Goal: Transaction & Acquisition: Download file/media

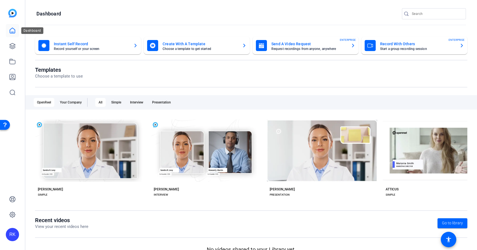
click at [11, 33] on icon at bounding box center [12, 30] width 7 height 7
click at [11, 46] on icon at bounding box center [12, 46] width 7 height 7
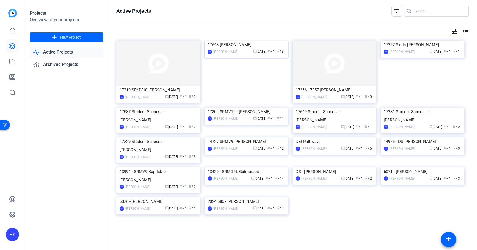
click at [240, 41] on img at bounding box center [247, 41] width 84 height 0
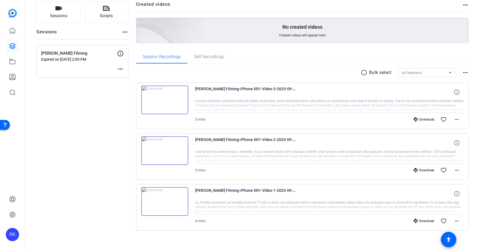
scroll to position [44, 0]
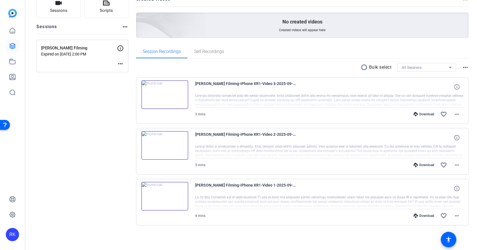
click at [363, 68] on mat-icon "radio_button_unchecked" at bounding box center [365, 67] width 8 height 7
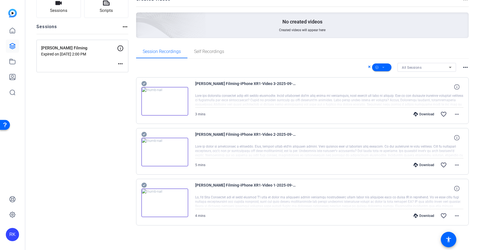
click at [145, 84] on icon at bounding box center [143, 83] width 5 height 5
click at [143, 134] on icon at bounding box center [143, 134] width 5 height 5
click at [144, 186] on icon at bounding box center [143, 185] width 5 height 5
click at [463, 70] on mat-icon "more_horiz" at bounding box center [465, 67] width 7 height 7
click at [454, 56] on div at bounding box center [238, 125] width 477 height 250
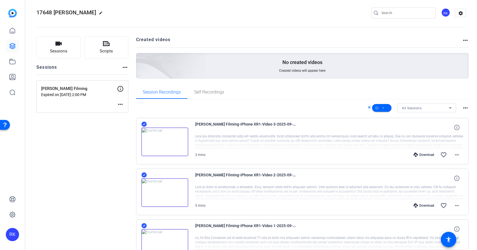
scroll to position [3, 0]
click at [384, 108] on icon at bounding box center [383, 108] width 3 height 7
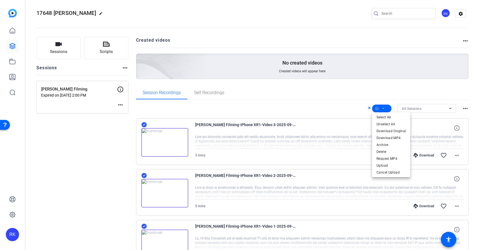
click at [368, 109] on div at bounding box center [238, 125] width 477 height 250
click at [368, 109] on icon at bounding box center [369, 108] width 2 height 2
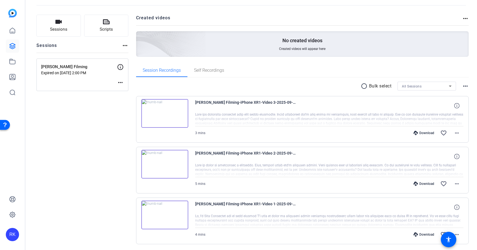
scroll to position [26, 0]
click at [428, 133] on div "Download" at bounding box center [424, 133] width 26 height 4
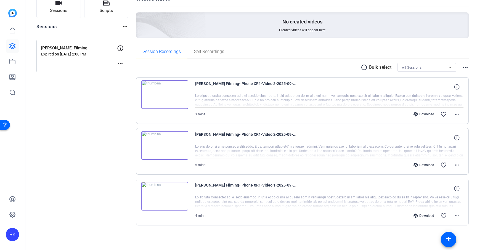
click at [428, 166] on div "Download" at bounding box center [424, 165] width 26 height 4
click at [426, 215] on div "Download" at bounding box center [424, 216] width 26 height 4
